Goal: Navigation & Orientation: Find specific page/section

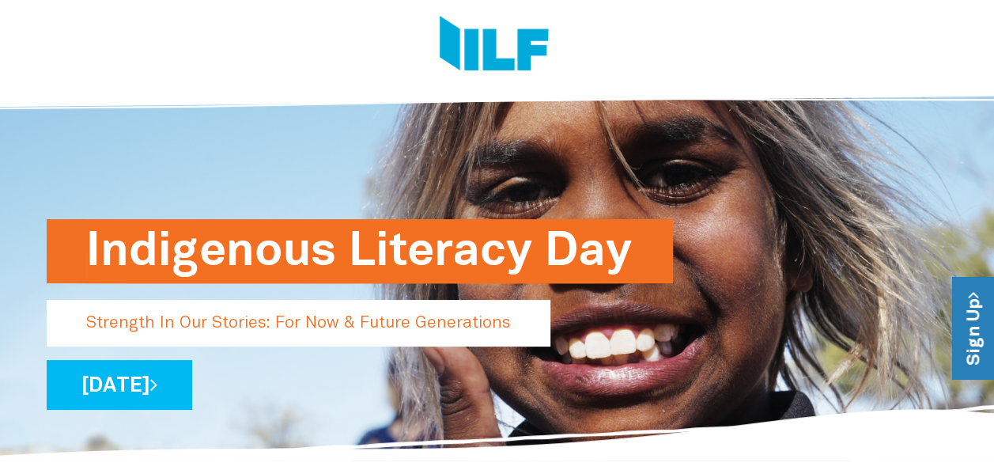
click at [975, 329] on link "Sign Up" at bounding box center [975, 329] width 45 height 102
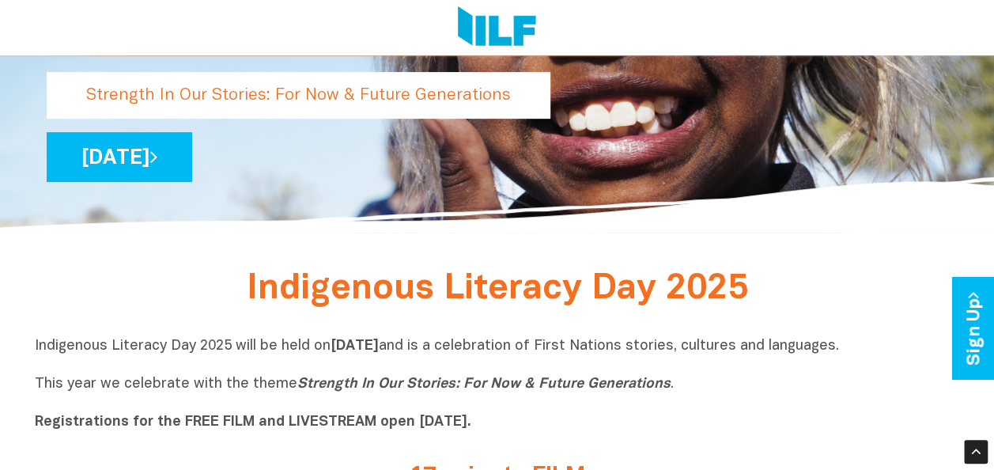
scroll to position [222, 0]
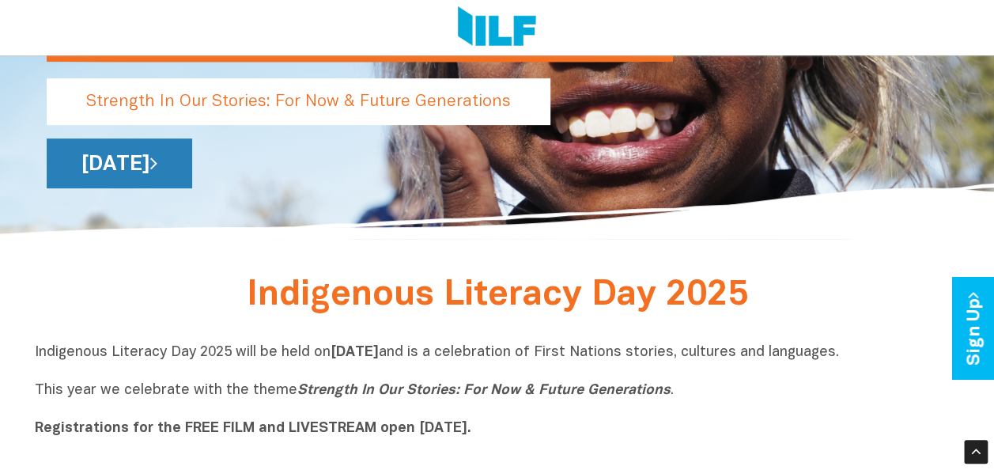
click at [192, 163] on link "[DATE]" at bounding box center [120, 163] width 146 height 50
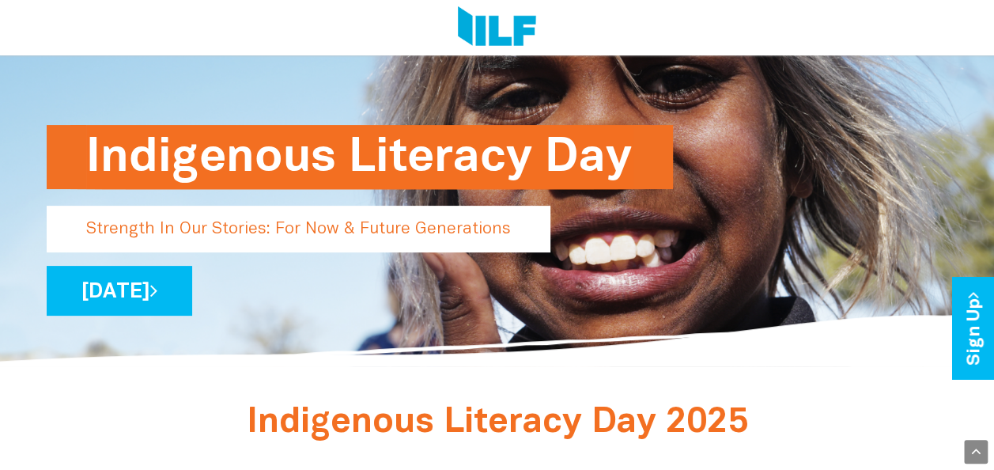
scroll to position [78, 0]
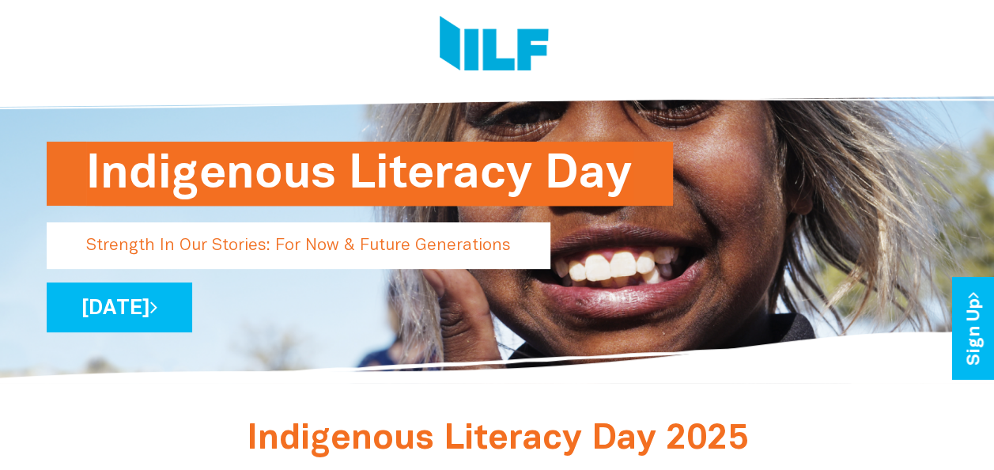
click at [454, 179] on h1 "Indigenous Literacy Day" at bounding box center [359, 174] width 547 height 64
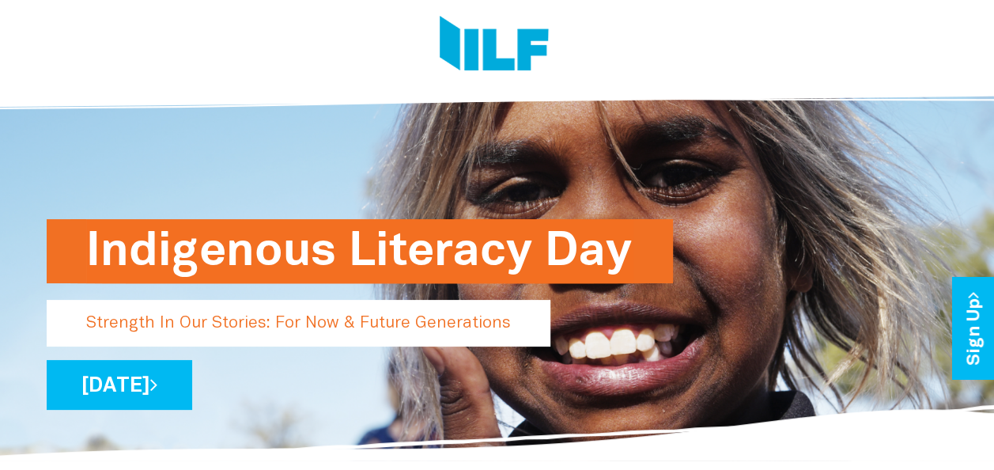
click at [498, 51] on img at bounding box center [494, 45] width 109 height 59
